Goal: Find specific page/section: Find specific page/section

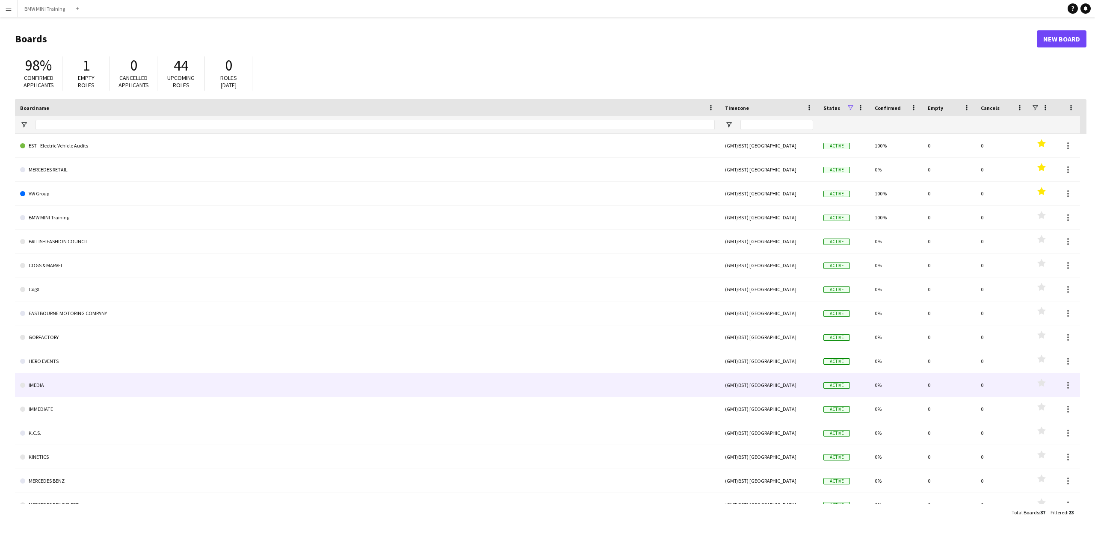
click at [82, 387] on link "IMEDIA" at bounding box center [367, 385] width 695 height 24
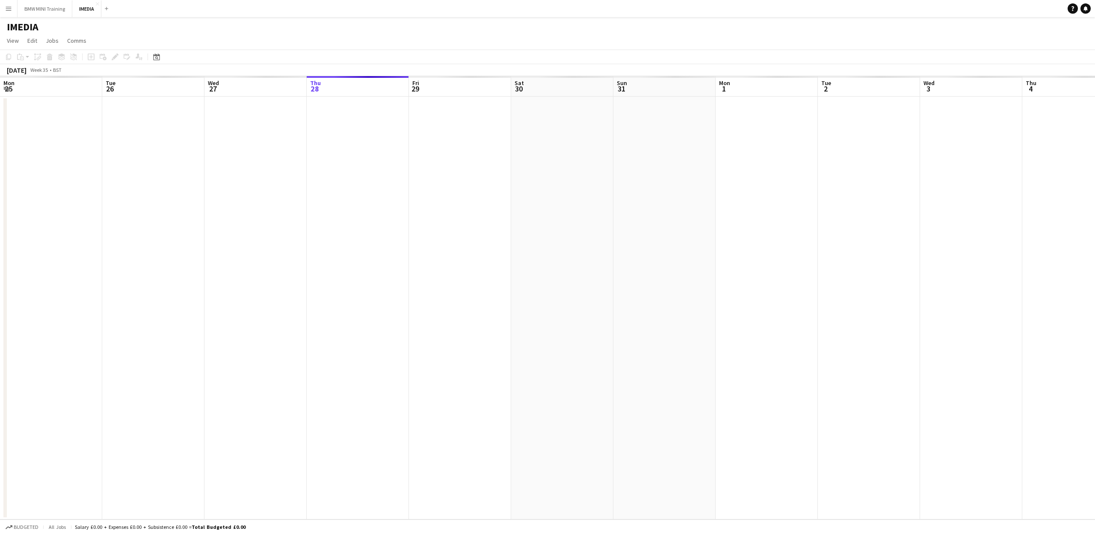
scroll to position [0, 204]
drag, startPoint x: 214, startPoint y: 110, endPoint x: 428, endPoint y: 154, distance: 218.3
click at [399, 154] on app-calendar-viewport "Sat 23 Sun 24 Mon 25 Tue 26 Wed 27 Thu 28 Fri 29 Sat 30 Sun 31 Mon 1 Tue 2 Wed …" at bounding box center [547, 298] width 1095 height 444
drag, startPoint x: 73, startPoint y: 93, endPoint x: 684, endPoint y: 206, distance: 621.6
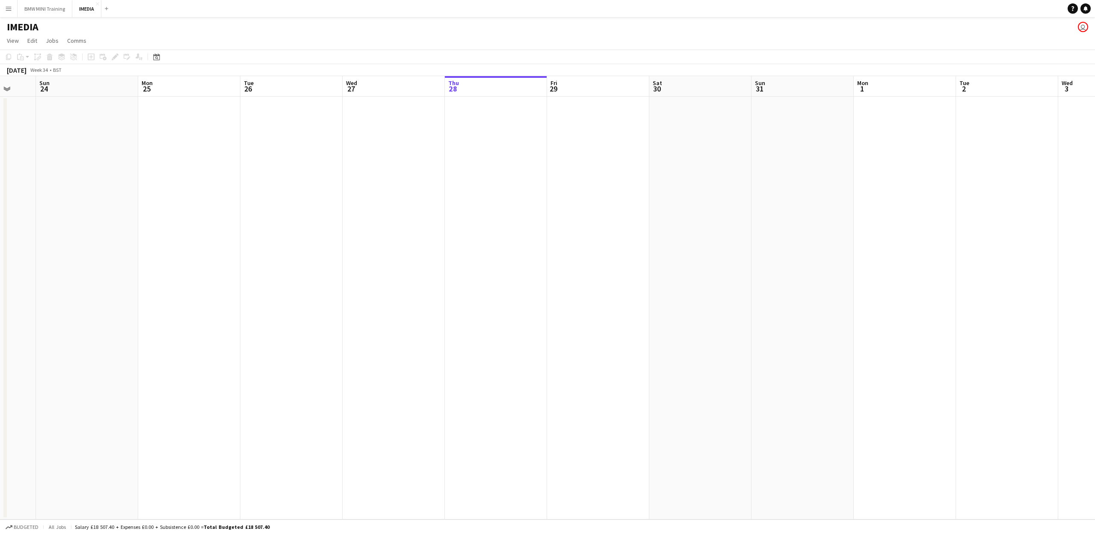
click at [691, 206] on app-calendar-viewport "Thu 21 Fri 22 Sat 23 Sun 24 Mon 25 Tue 26 Wed 27 Thu 28 Fri 29 Sat 30 Sun 31 Mo…" at bounding box center [547, 298] width 1095 height 444
drag, startPoint x: 244, startPoint y: 190, endPoint x: 768, endPoint y: 295, distance: 534.0
click at [814, 297] on app-calendar-viewport "Thu 14 Fri 15 Sat 16 Sun 17 Mon 18 Tue 19 Wed 20 Thu 21 Fri 22 Sat 23 Sun 24 Mo…" at bounding box center [547, 298] width 1095 height 444
drag, startPoint x: 198, startPoint y: 276, endPoint x: 733, endPoint y: 332, distance: 538.1
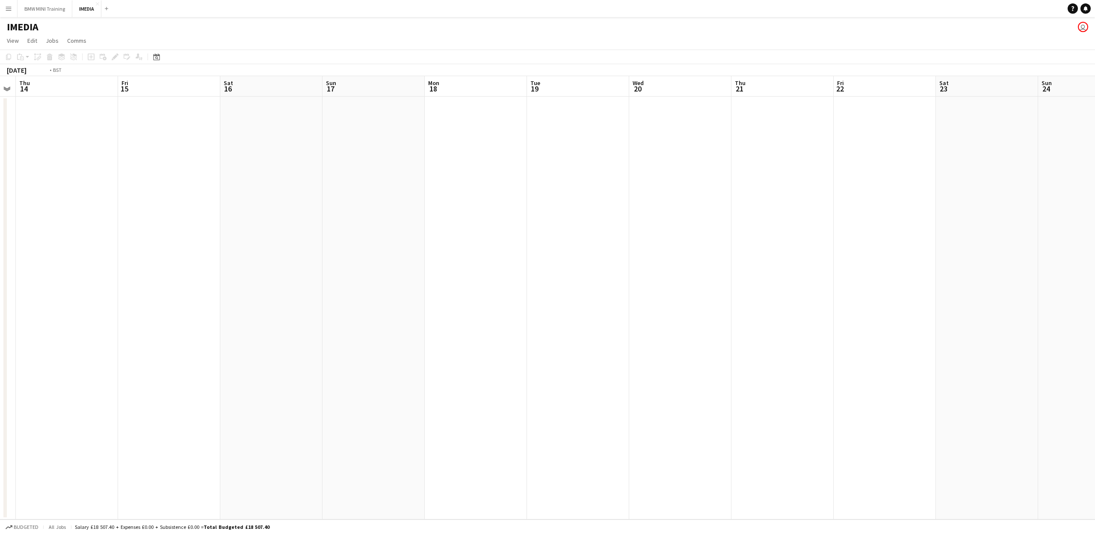
click at [732, 333] on app-calendar-viewport "Mon 11 Tue 12 Wed 13 Thu 14 Fri 15 Sat 16 Sun 17 Mon 18 Tue 19 Wed 20 Thu 21 Fr…" at bounding box center [547, 298] width 1095 height 444
drag, startPoint x: 361, startPoint y: 308, endPoint x: 578, endPoint y: 322, distance: 217.8
click at [578, 322] on app-calendar-viewport "Mon 4 Tue 5 Wed 6 Thu 7 Fri 8 Sat 9 Sun 10 Mon 11 Tue 12 Wed 13 Thu 14 Fri 15 S…" at bounding box center [547, 298] width 1095 height 444
drag, startPoint x: 791, startPoint y: 353, endPoint x: 720, endPoint y: 351, distance: 70.6
click at [838, 352] on app-calendar-viewport "Thu 31 Fri 1 Sat 2 Sun 3 Mon 4 Tue 5 Wed 6 Thu 7 Fri 8 Sat 9 Sun 10 Mon 11 Tue …" at bounding box center [547, 298] width 1095 height 444
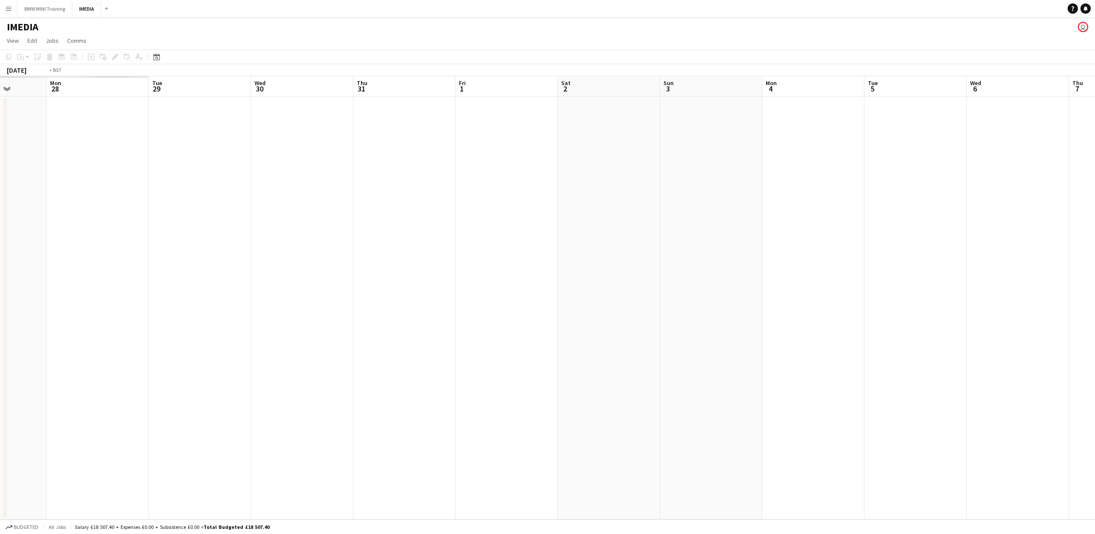
drag, startPoint x: 504, startPoint y: 340, endPoint x: 985, endPoint y: 373, distance: 481.5
click at [986, 373] on app-calendar-viewport "Sun 27 Mon 28 Tue 29 Wed 30 Thu 31 Fri 1 Sat 2 Sun 3 Mon 4 Tue 5 Wed 6 Thu 7 Fr…" at bounding box center [547, 298] width 1095 height 444
drag, startPoint x: 607, startPoint y: 351, endPoint x: 768, endPoint y: 352, distance: 160.8
click at [1095, 377] on app-calendar-viewport "Tue 22 Wed 23 Thu 24 Fri 25 Sat 26 Sun 27 Mon 28 Tue 29 Wed 30 Thu 31 Fri 1 Sat…" at bounding box center [547, 298] width 1095 height 444
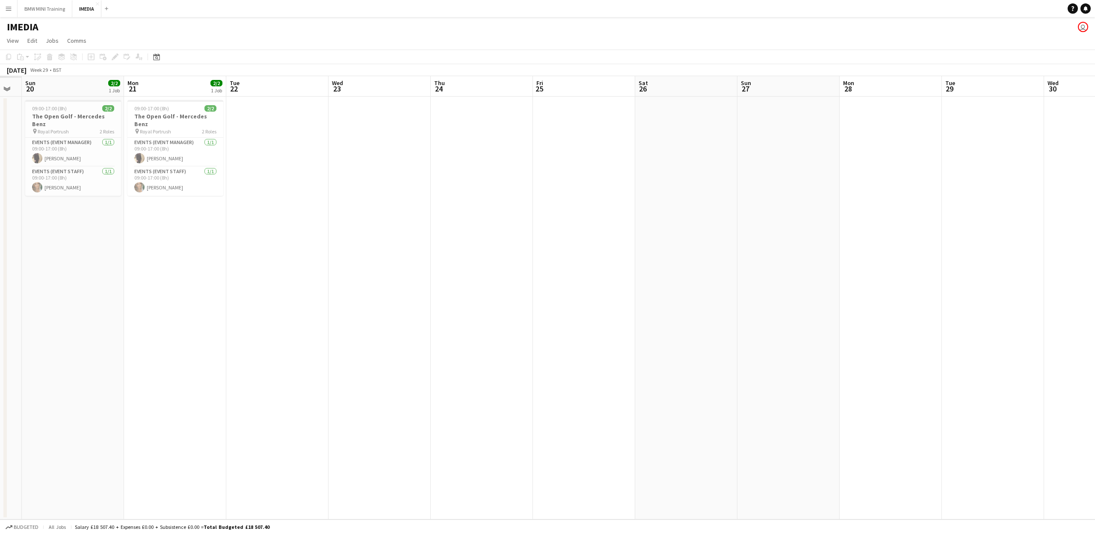
drag, startPoint x: 1008, startPoint y: 391, endPoint x: 886, endPoint y: 385, distance: 122.1
click at [1095, 406] on app-calendar-viewport "Fri 18 Sat 19 Sun 20 2/2 1 Job Mon 21 2/2 1 Job Tue 22 Wed 23 Thu 24 Fri 25 Sat…" at bounding box center [547, 298] width 1095 height 444
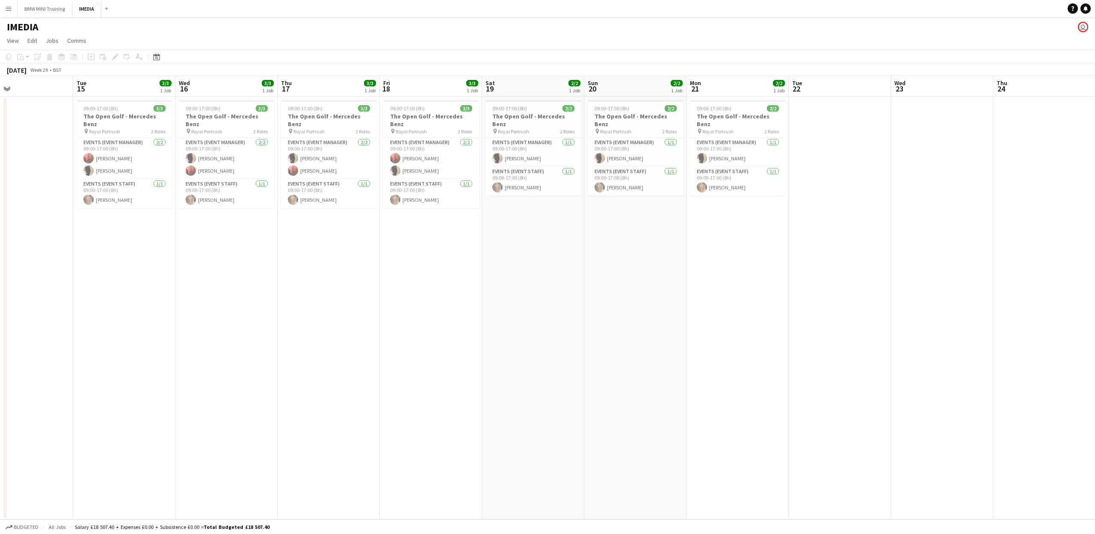
click at [1095, 413] on app-calendar-viewport "Sat 12 Sun 13 Mon 14 Tue 15 3/3 1 Job Wed 16 3/3 1 Job Thu 17 3/3 1 Job Fri 18 …" at bounding box center [547, 298] width 1095 height 444
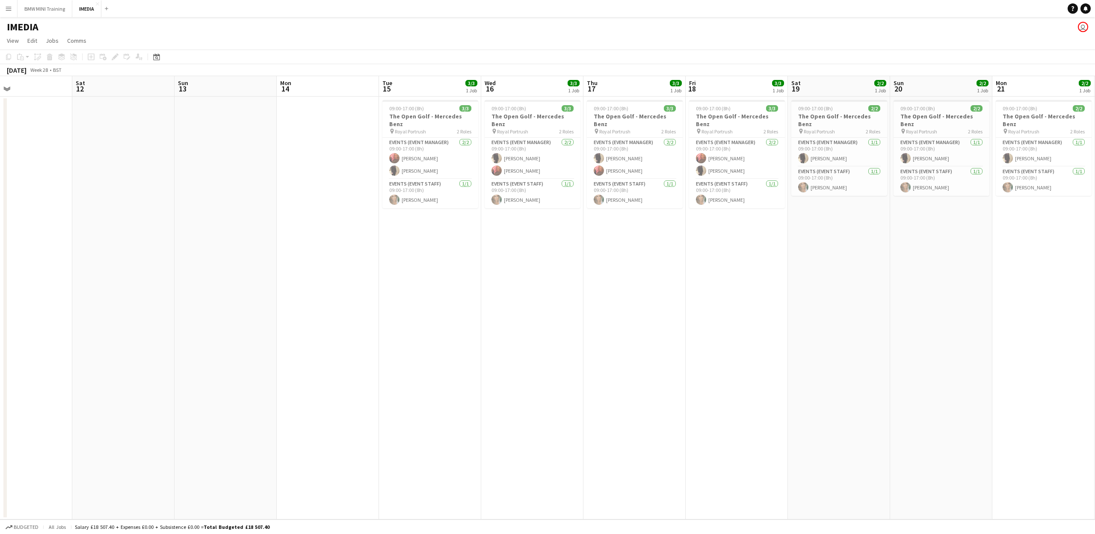
scroll to position [0, 184]
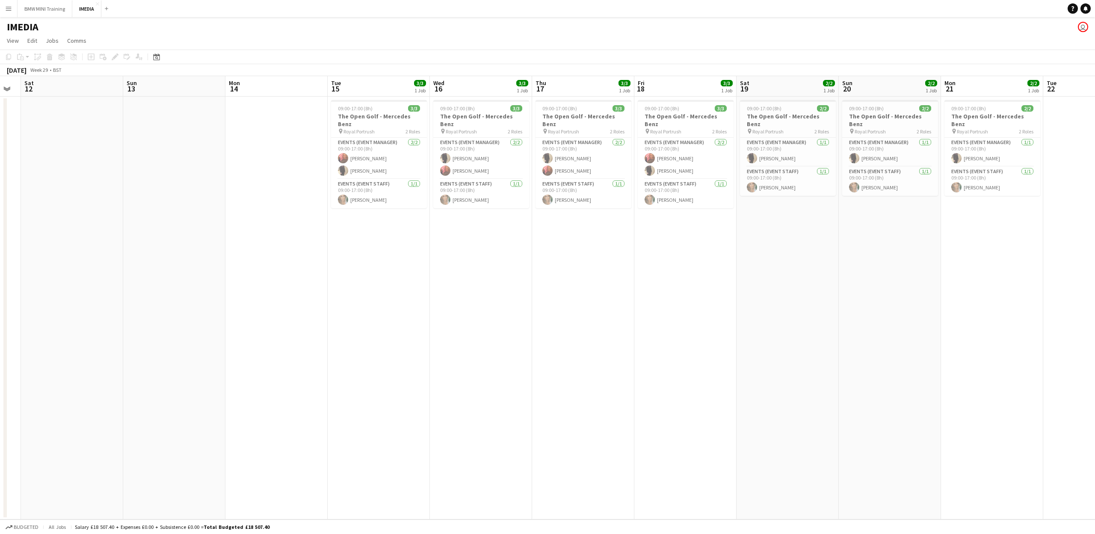
drag, startPoint x: 185, startPoint y: 85, endPoint x: 456, endPoint y: 128, distance: 273.7
click at [456, 128] on app-calendar-viewport "Thu 10 Fri 11 Sat 12 Sun 13 Mon 14 Tue 15 3/3 1 Job Wed 16 3/3 1 Job Thu 17 3/3…" at bounding box center [547, 298] width 1095 height 444
